Goal: Find contact information: Find contact information

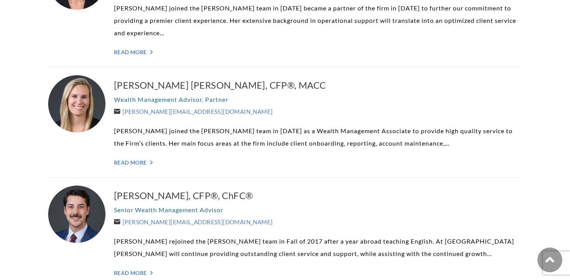
scroll to position [747, 0]
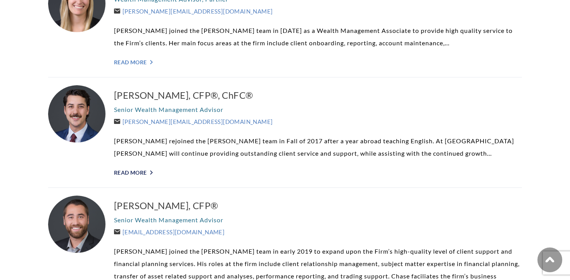
click at [139, 171] on link "Read More ">" at bounding box center [318, 172] width 408 height 7
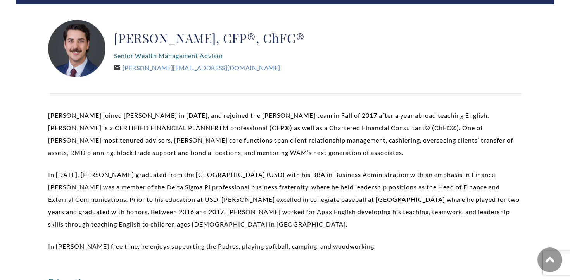
scroll to position [16, 0]
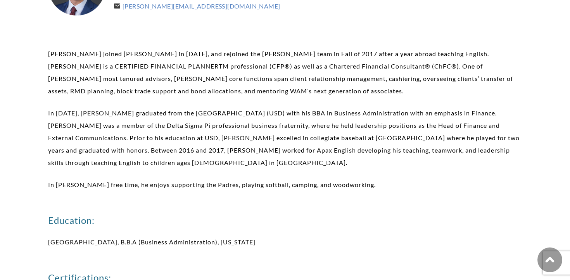
scroll to position [216, 0]
